Goal: Find specific page/section: Find specific page/section

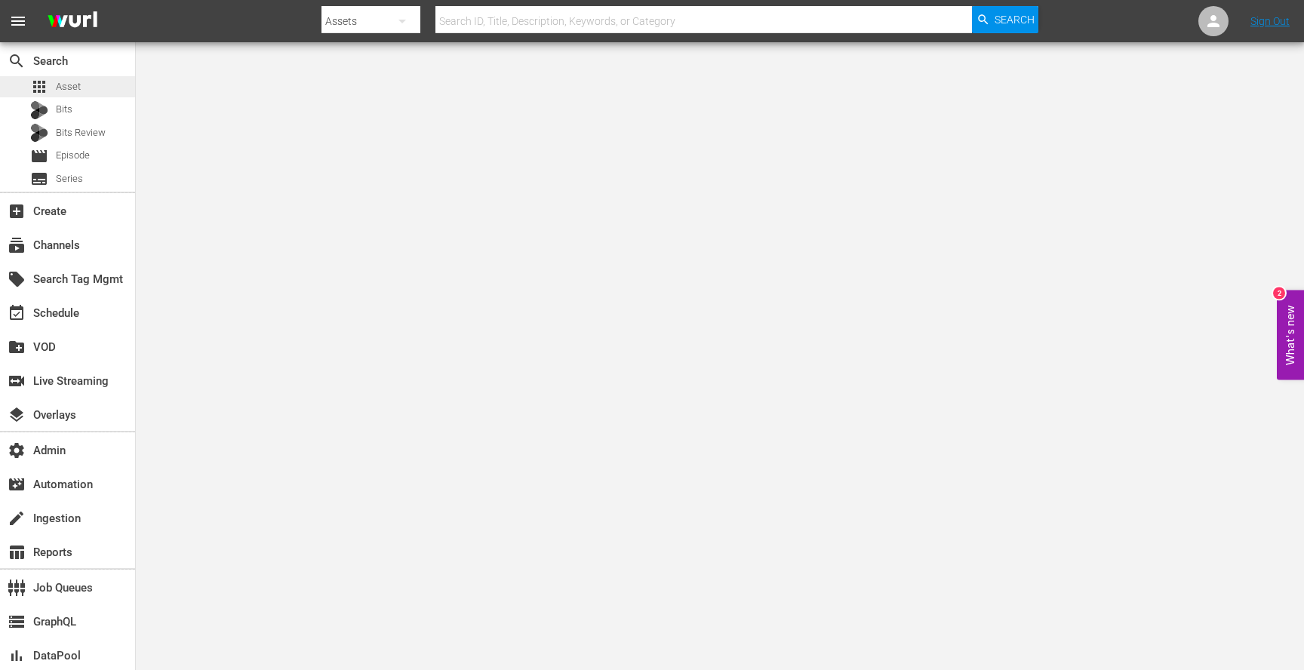
click at [84, 84] on div "apps Asset" at bounding box center [67, 86] width 135 height 21
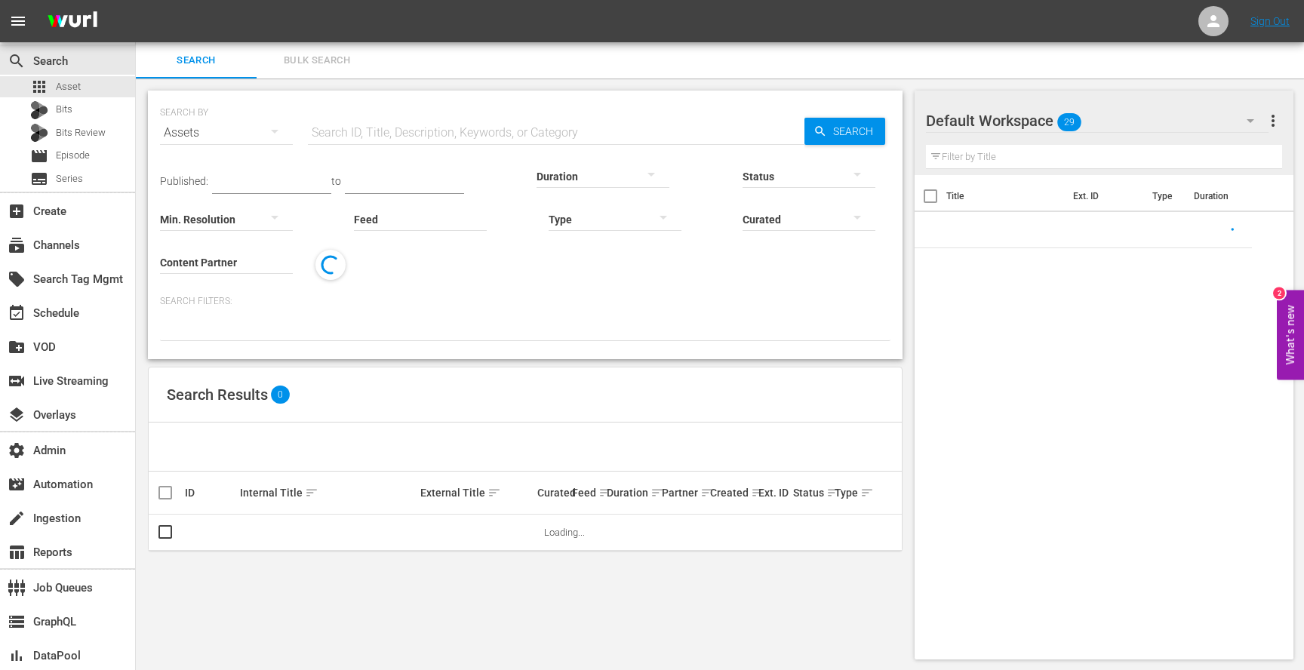
click at [405, 134] on input "text" at bounding box center [556, 133] width 496 height 36
paste input "Under the Gun"
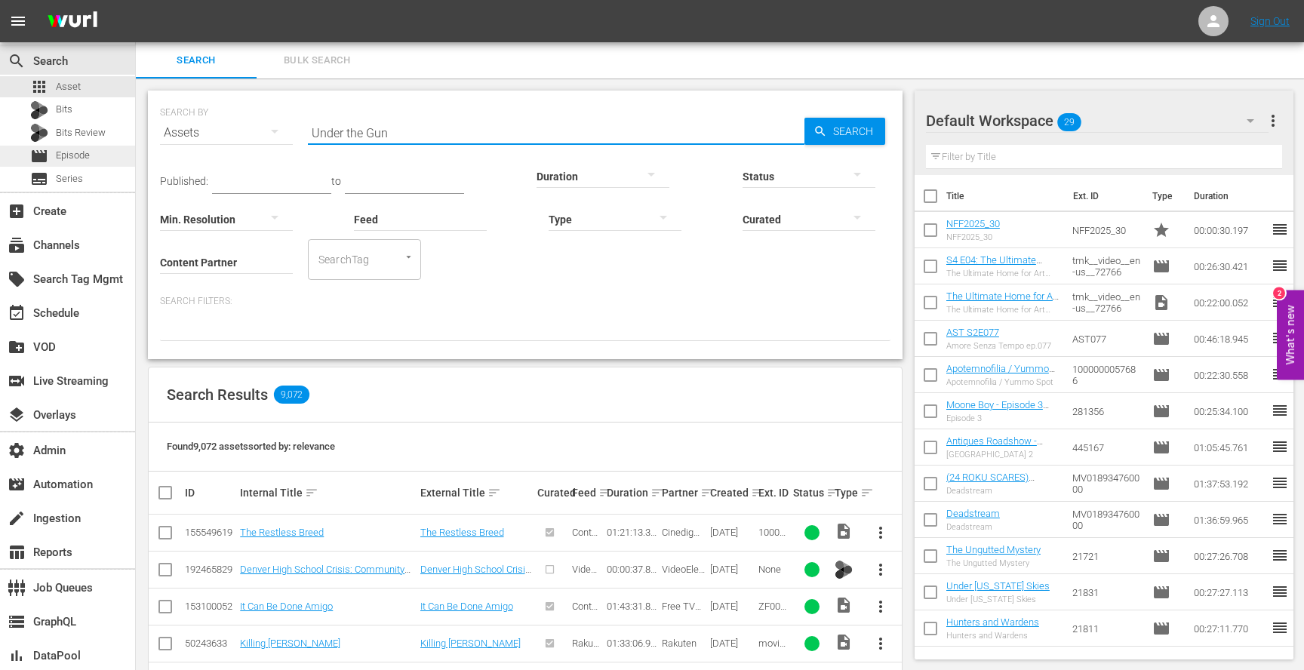
type input "Under the Gun"
click at [96, 152] on div "movie Episode" at bounding box center [67, 156] width 135 height 21
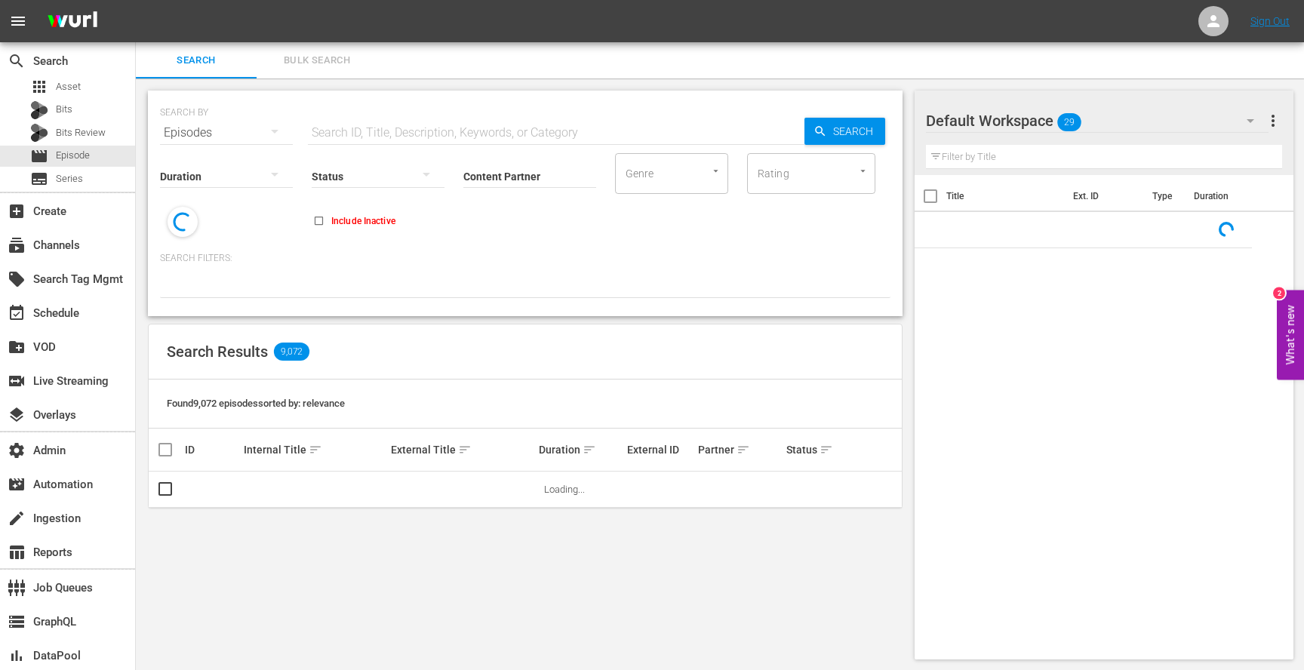
click at [434, 127] on input "text" at bounding box center [556, 133] width 496 height 36
paste input "Under the Gun"
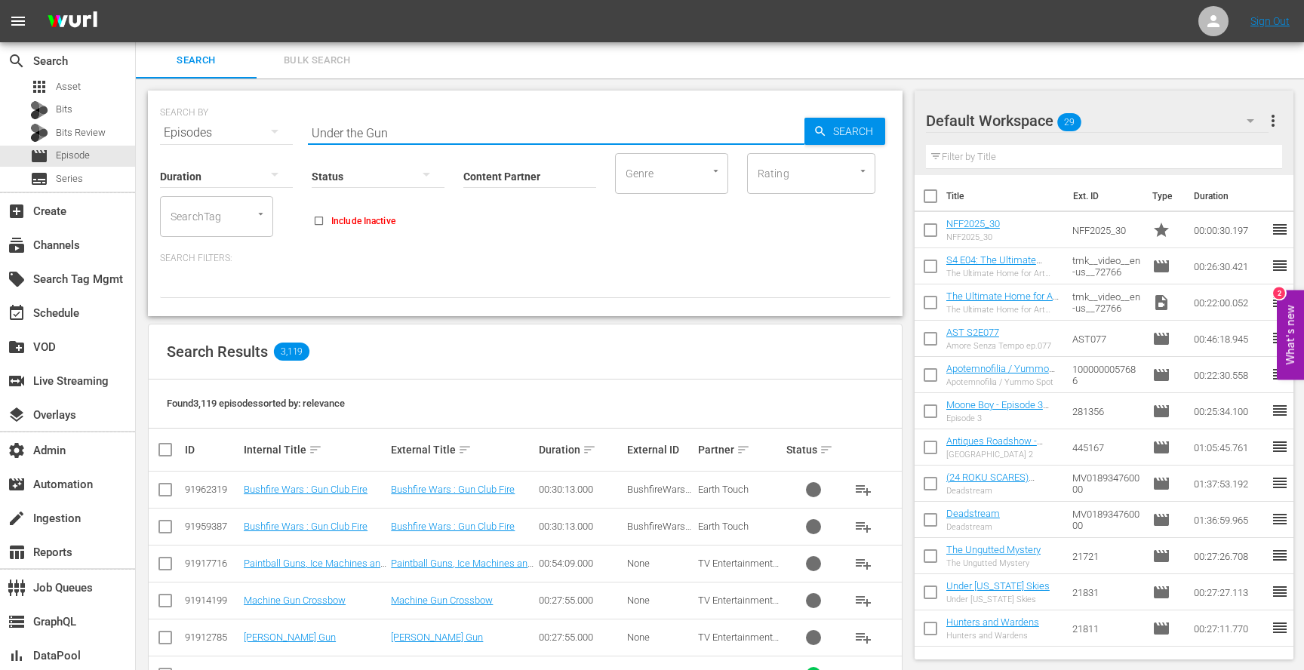
type input "Under the Gun"
click at [496, 181] on input "Content Partner" at bounding box center [529, 177] width 133 height 54
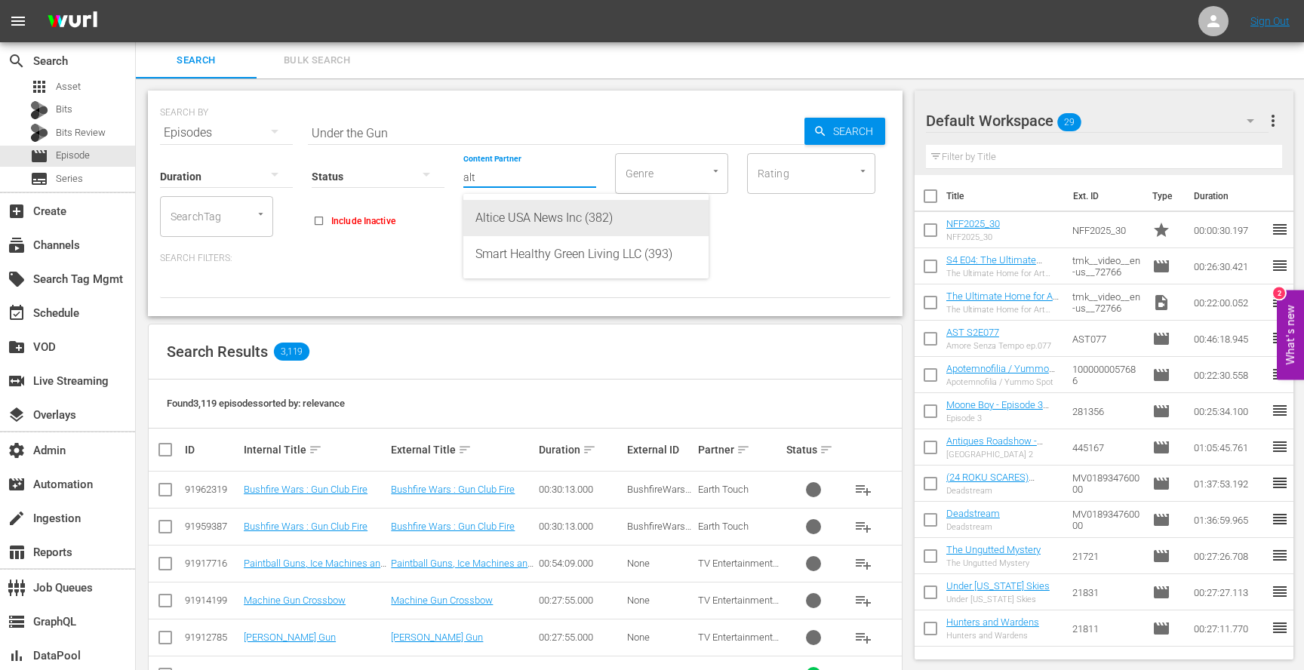
click at [508, 210] on div "Altice USA News Inc (382)" at bounding box center [585, 218] width 221 height 36
type input "Altice USA News Inc (382)"
